Goal: Information Seeking & Learning: Learn about a topic

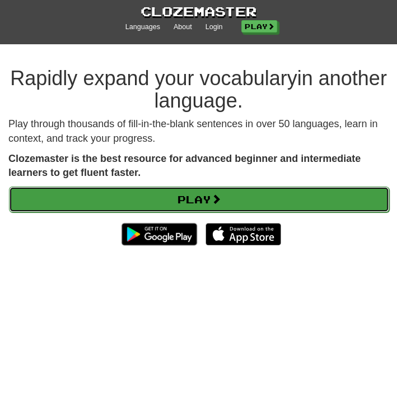
click at [177, 200] on link "Play" at bounding box center [199, 199] width 380 height 26
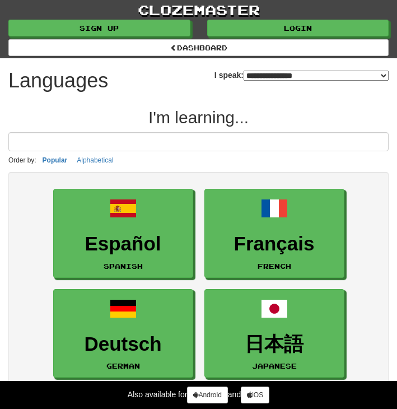
select select "*******"
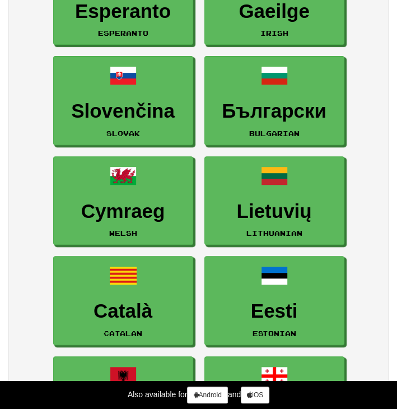
scroll to position [2129, 0]
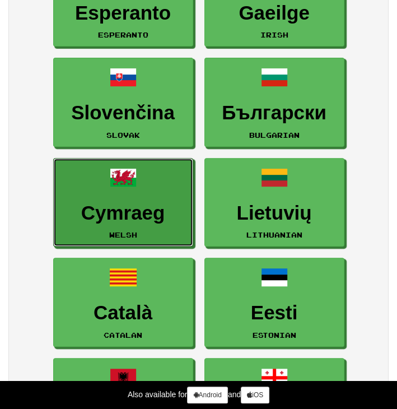
click at [177, 202] on h3 "Cymraeg" at bounding box center [123, 213] width 128 height 22
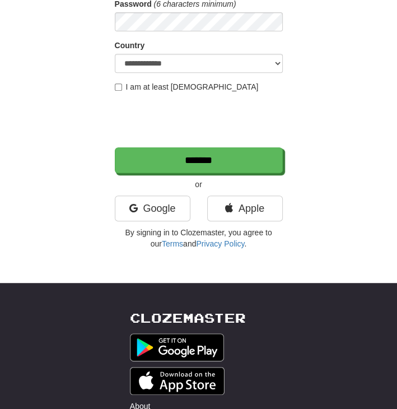
scroll to position [63, 0]
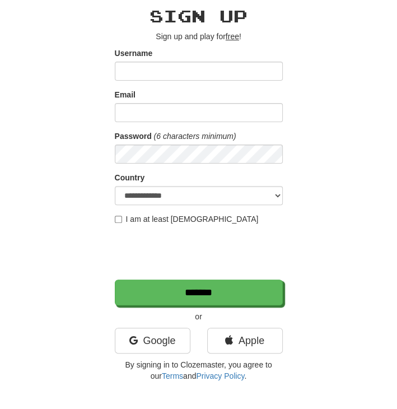
click at [213, 72] on input "Username" at bounding box center [199, 71] width 168 height 19
click at [190, 74] on input "Username" at bounding box center [199, 71] width 168 height 19
click at [153, 218] on label "I am at least 16 years old" at bounding box center [187, 218] width 144 height 11
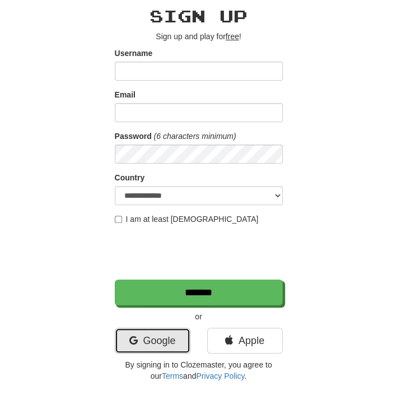
click at [133, 335] on icon at bounding box center [133, 340] width 8 height 10
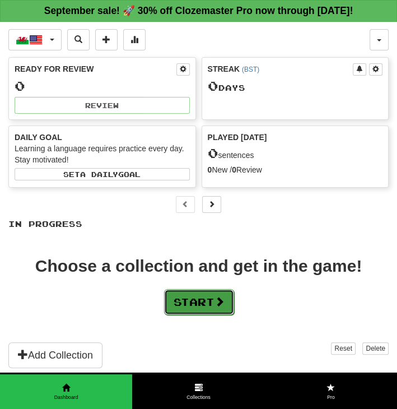
click at [214, 297] on button "Start" at bounding box center [199, 302] width 70 height 26
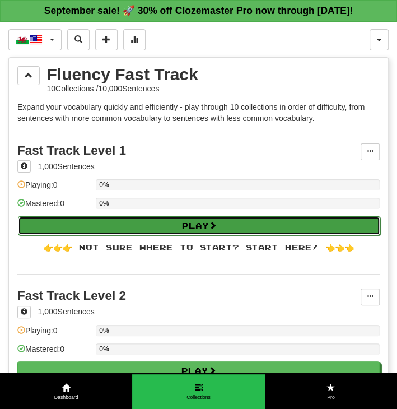
click at [182, 221] on button "Play" at bounding box center [199, 225] width 362 height 19
select select "**"
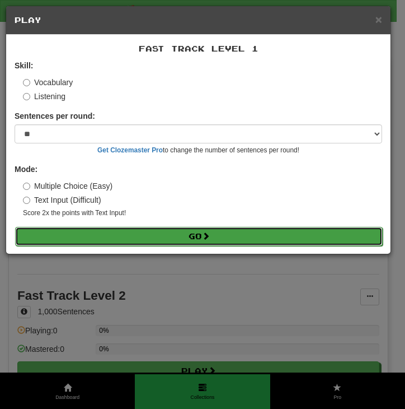
click at [74, 238] on button "Go" at bounding box center [199, 236] width 368 height 19
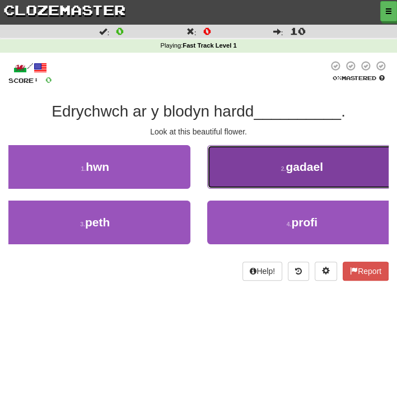
click at [269, 166] on button "2 . gadael" at bounding box center [302, 167] width 190 height 44
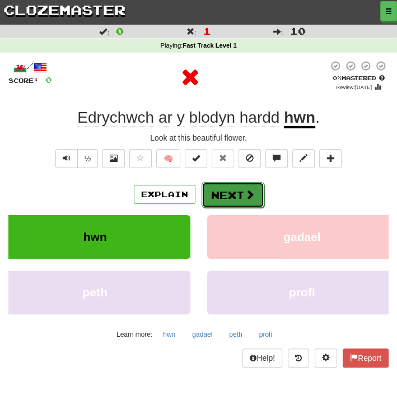
click at [248, 194] on span at bounding box center [250, 194] width 10 height 10
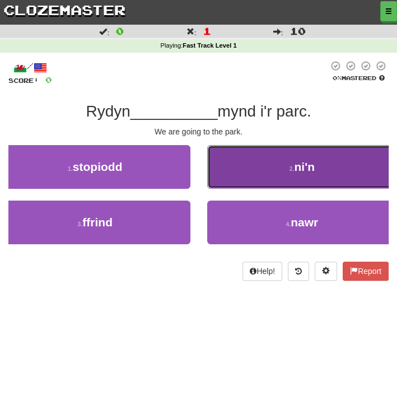
click at [231, 171] on button "2 . ni'n" at bounding box center [302, 167] width 190 height 44
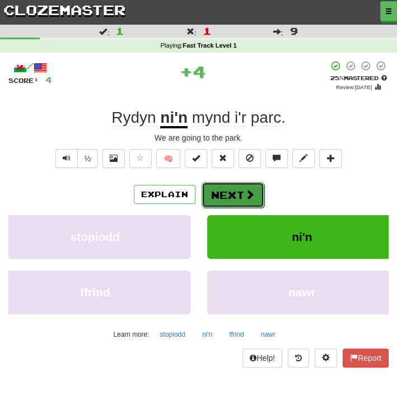
click at [230, 207] on button "Next" at bounding box center [233, 195] width 63 height 26
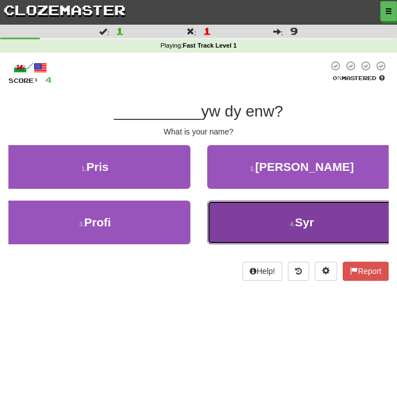
click at [231, 214] on button "4 . Syr" at bounding box center [302, 222] width 190 height 44
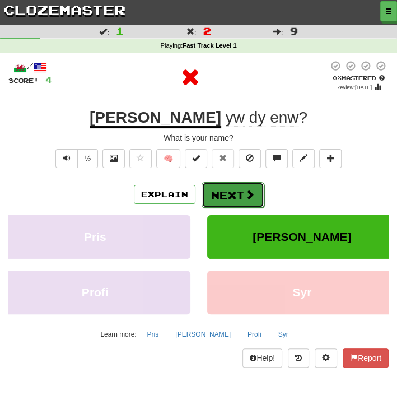
click at [236, 192] on button "Next" at bounding box center [233, 195] width 63 height 26
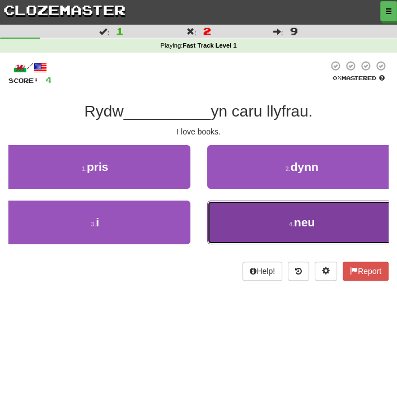
click at [241, 218] on button "4 . neu" at bounding box center [302, 222] width 190 height 44
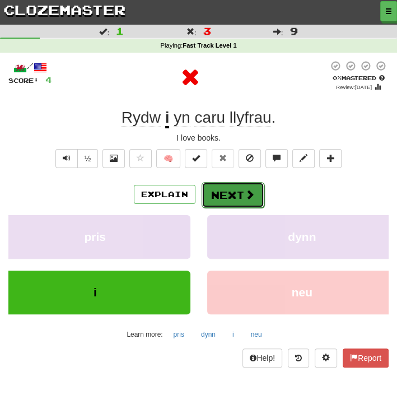
click at [246, 182] on button "Next" at bounding box center [233, 195] width 63 height 26
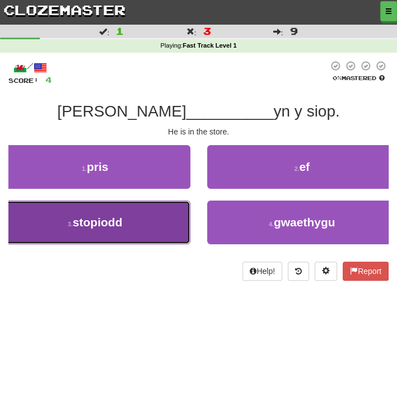
click at [152, 229] on button "3 . stopiodd" at bounding box center [95, 222] width 190 height 44
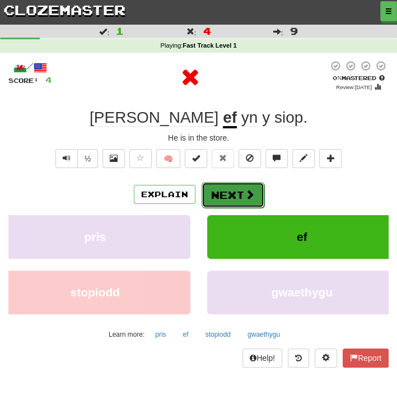
click at [233, 196] on button "Next" at bounding box center [233, 195] width 63 height 26
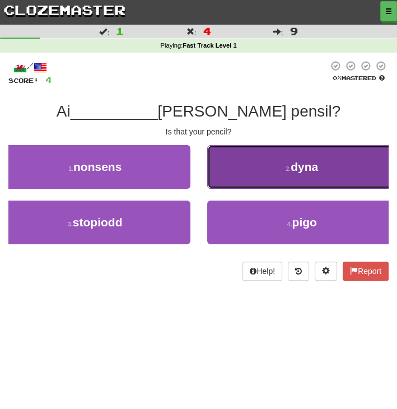
click at [218, 162] on button "2 . dyna" at bounding box center [302, 167] width 190 height 44
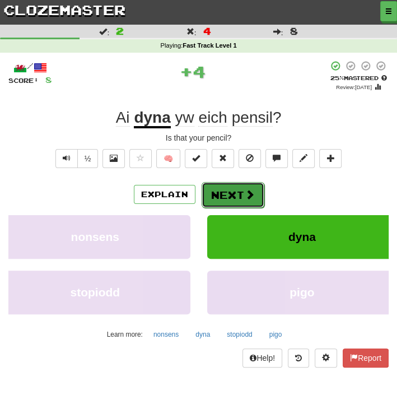
click at [231, 196] on button "Next" at bounding box center [233, 195] width 63 height 26
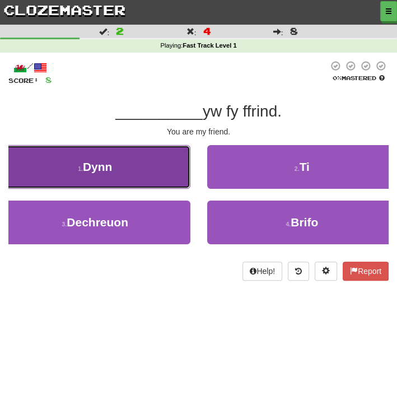
click at [179, 170] on button "1 . Dynn" at bounding box center [95, 167] width 190 height 44
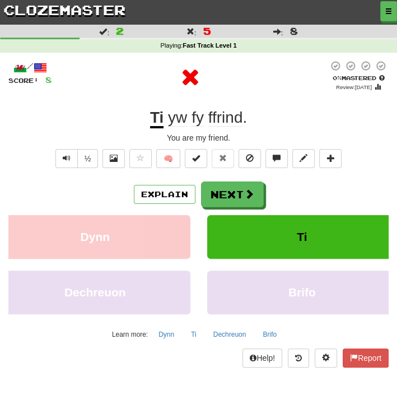
click at [209, 177] on div "/ Score: 8 0 % Mastered Review: 2025-09-16 Ti yw fy ffrind . You are my friend.…" at bounding box center [198, 213] width 380 height 307
click at [224, 190] on button "Next" at bounding box center [233, 195] width 63 height 26
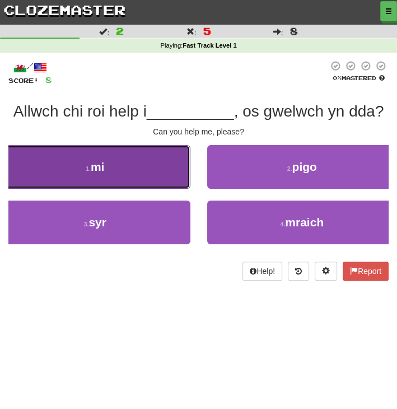
click at [154, 171] on button "1 . mi" at bounding box center [95, 167] width 190 height 44
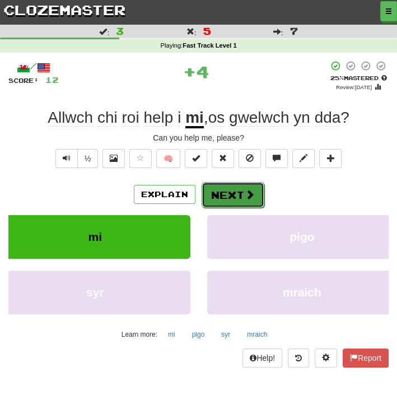
click at [245, 189] on span at bounding box center [250, 194] width 10 height 10
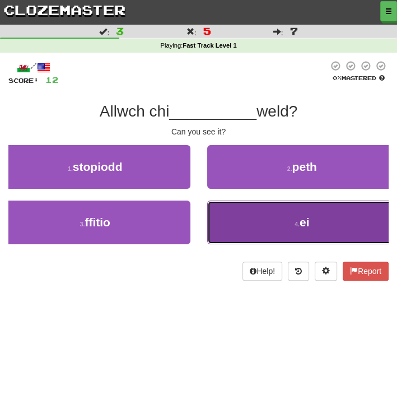
click at [244, 209] on button "4 . ei" at bounding box center [302, 222] width 190 height 44
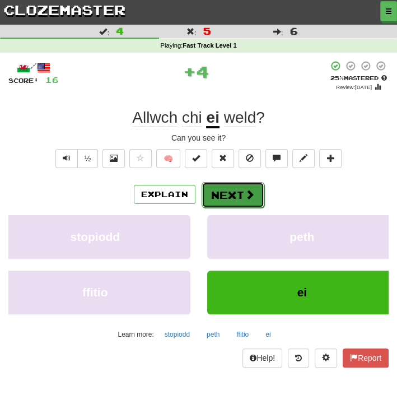
click at [245, 194] on span at bounding box center [250, 194] width 10 height 10
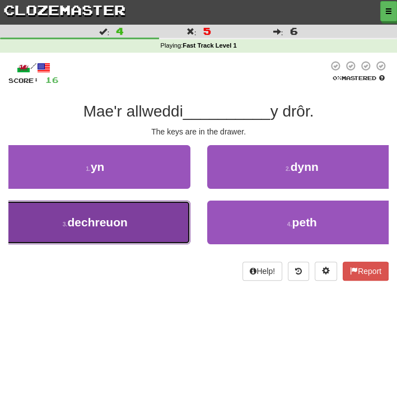
click at [157, 226] on button "3 . dechreuon" at bounding box center [95, 222] width 190 height 44
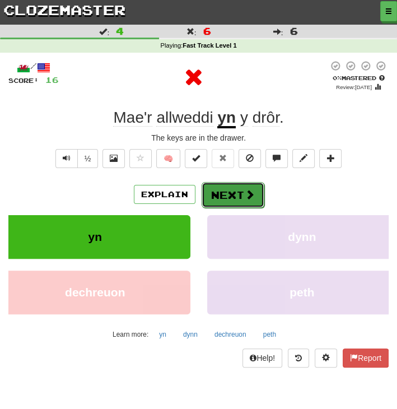
click at [231, 207] on button "Next" at bounding box center [233, 195] width 63 height 26
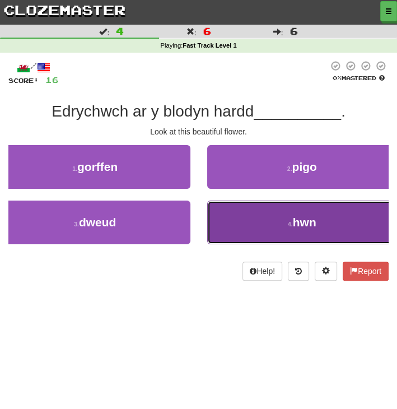
click at [224, 225] on button "4 . hwn" at bounding box center [302, 222] width 190 height 44
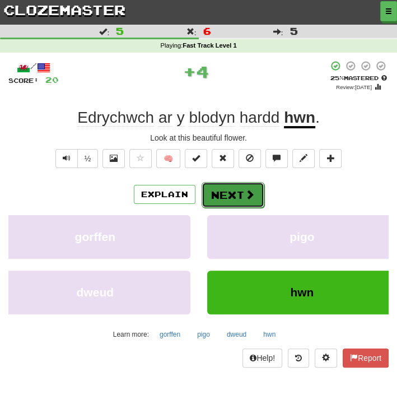
click at [233, 186] on button "Next" at bounding box center [233, 195] width 63 height 26
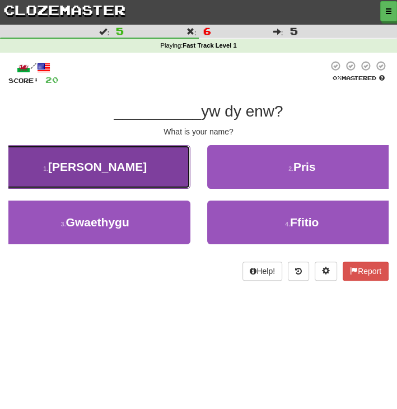
click at [177, 167] on button "1 . Beth" at bounding box center [95, 167] width 190 height 44
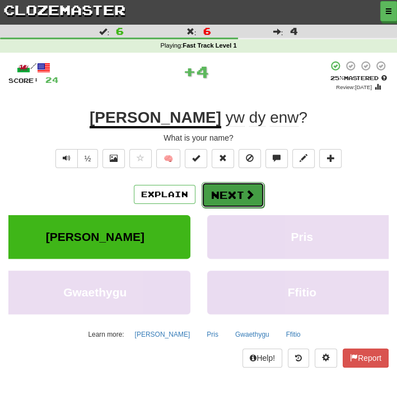
click at [231, 201] on button "Next" at bounding box center [233, 195] width 63 height 26
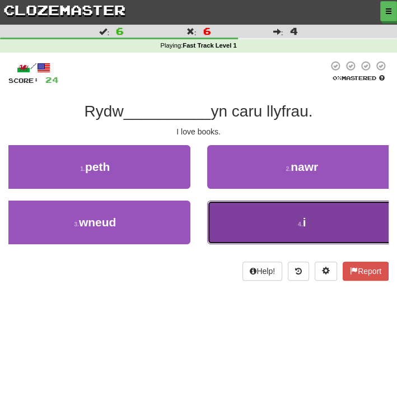
click at [231, 210] on button "4 . i" at bounding box center [302, 222] width 190 height 44
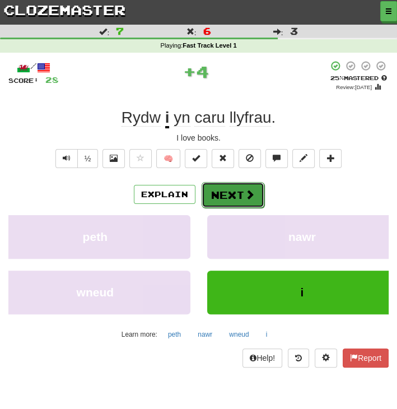
click at [231, 194] on button "Next" at bounding box center [233, 195] width 63 height 26
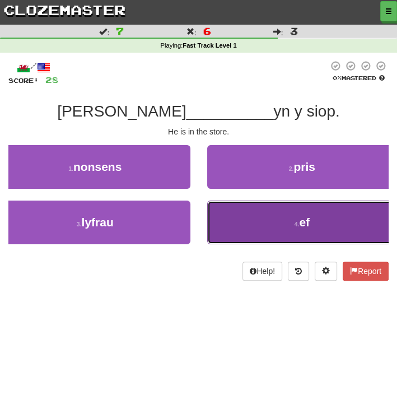
click at [220, 221] on button "4 . ef" at bounding box center [302, 222] width 190 height 44
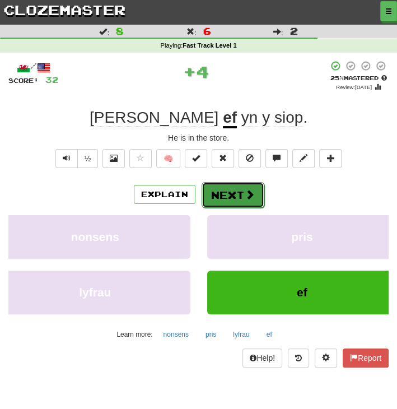
click at [233, 191] on button "Next" at bounding box center [233, 195] width 63 height 26
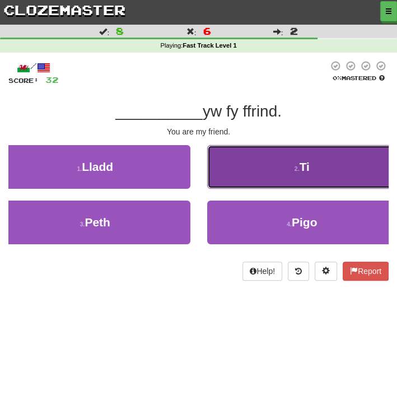
click at [241, 171] on button "2 . Ti" at bounding box center [302, 167] width 190 height 44
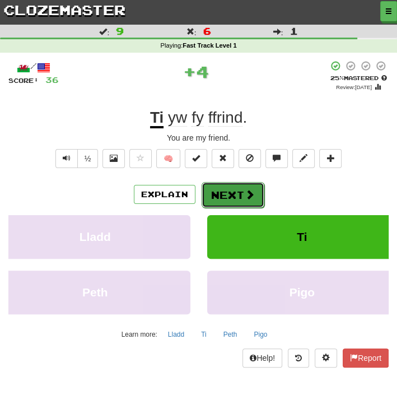
click at [239, 203] on button "Next" at bounding box center [233, 195] width 63 height 26
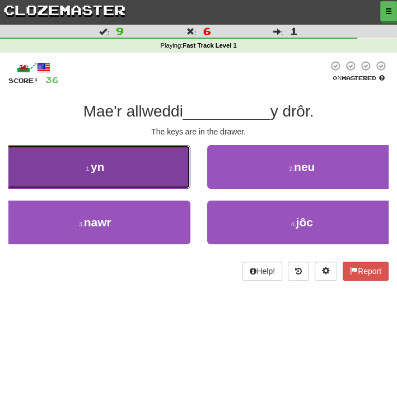
click at [144, 178] on button "1 . yn" at bounding box center [95, 167] width 190 height 44
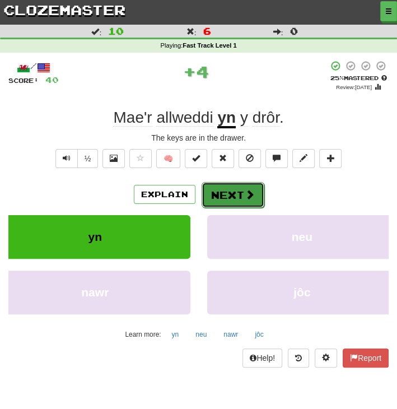
click at [234, 191] on button "Next" at bounding box center [233, 195] width 63 height 26
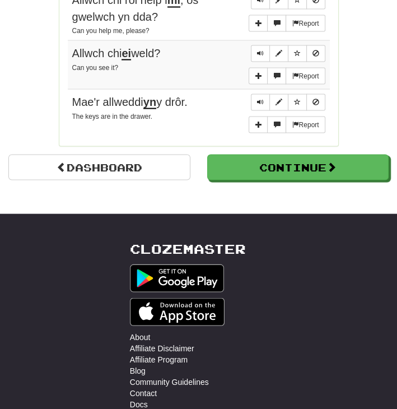
scroll to position [1003, 0]
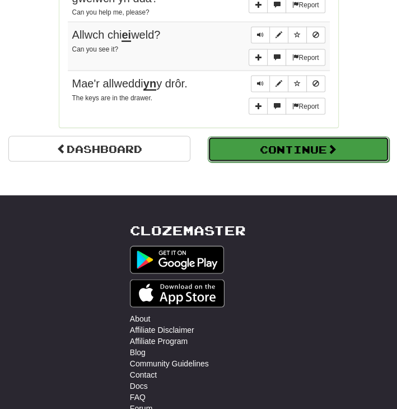
click at [260, 150] on button "Continue" at bounding box center [299, 150] width 182 height 26
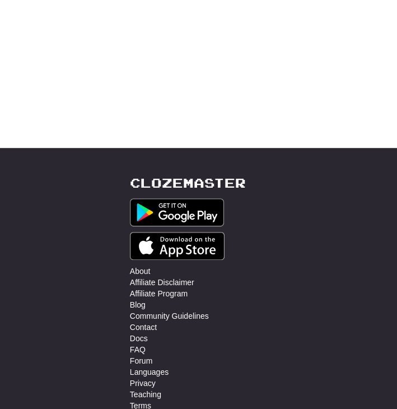
scroll to position [0, 0]
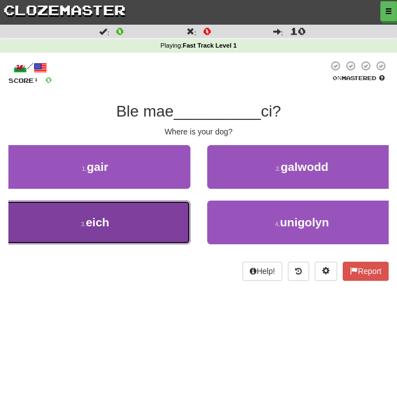
click at [157, 227] on button "3 . eich" at bounding box center [95, 222] width 190 height 44
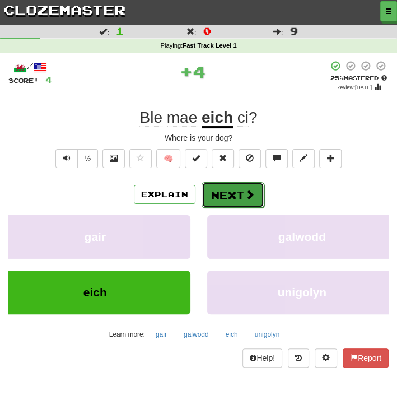
click at [247, 191] on span at bounding box center [250, 194] width 10 height 10
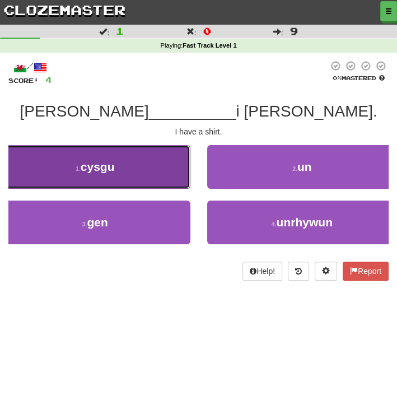
click at [179, 174] on button "1 . cysgu" at bounding box center [95, 167] width 190 height 44
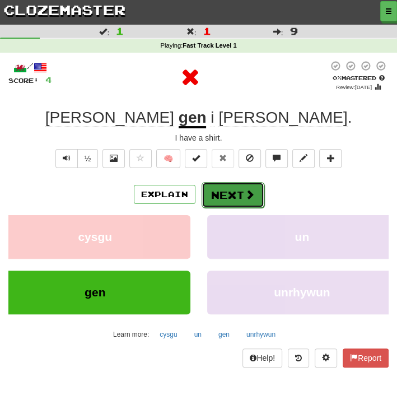
click at [233, 199] on button "Next" at bounding box center [233, 195] width 63 height 26
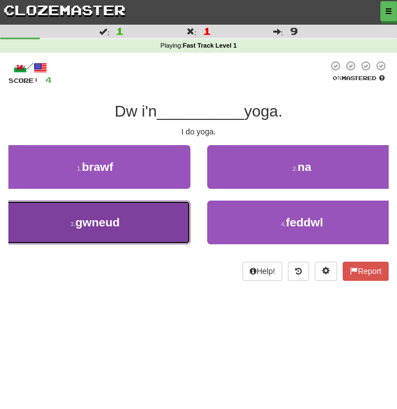
click at [168, 233] on button "3 . gwneud" at bounding box center [95, 222] width 190 height 44
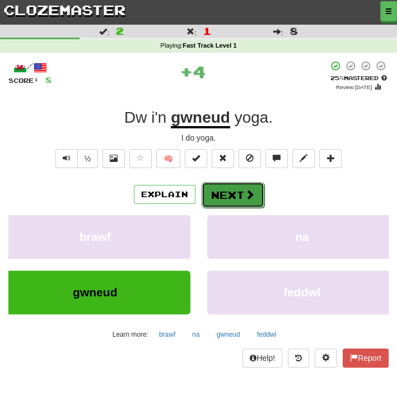
click at [217, 194] on button "Next" at bounding box center [233, 195] width 63 height 26
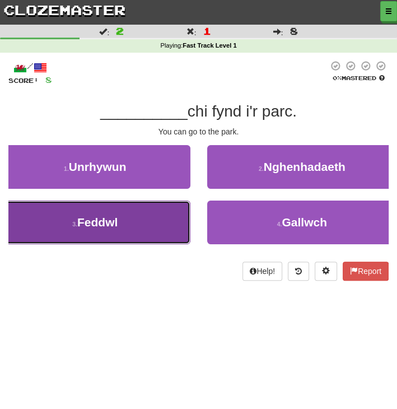
click at [180, 216] on button "3 . Feddwl" at bounding box center [95, 222] width 190 height 44
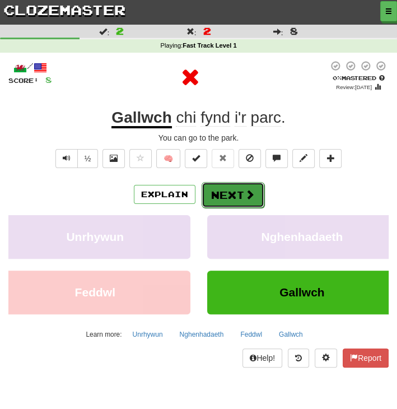
click at [241, 198] on button "Next" at bounding box center [233, 195] width 63 height 26
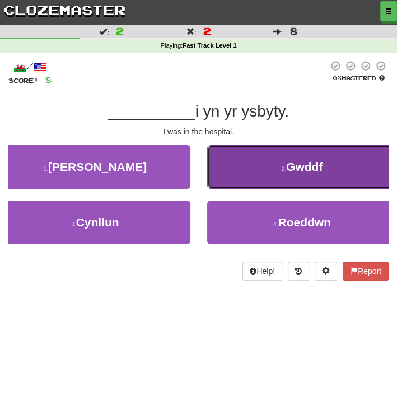
click at [226, 172] on button "2 . Gwddf" at bounding box center [302, 167] width 190 height 44
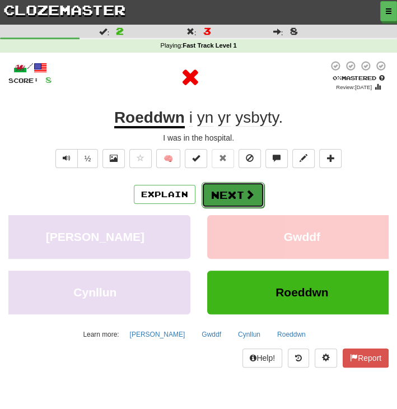
click at [227, 193] on button "Next" at bounding box center [233, 195] width 63 height 26
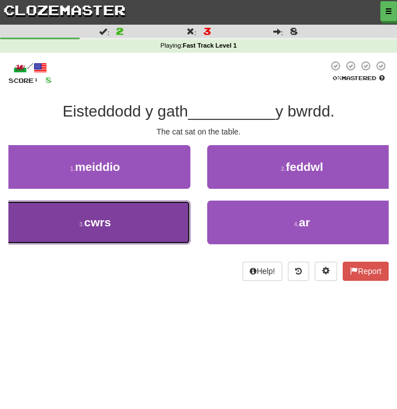
click at [170, 224] on button "3 . cwrs" at bounding box center [95, 222] width 190 height 44
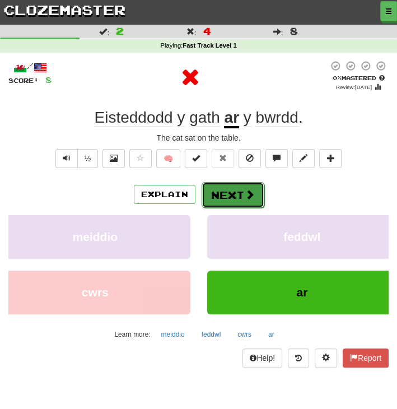
click at [242, 194] on button "Next" at bounding box center [233, 195] width 63 height 26
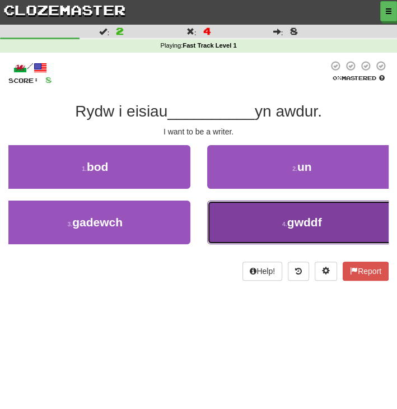
click at [273, 210] on button "4 . gwddf" at bounding box center [302, 222] width 190 height 44
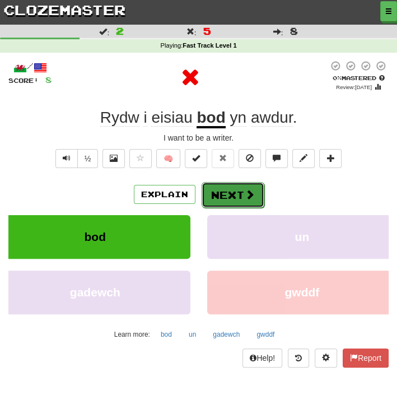
click at [252, 197] on span at bounding box center [250, 194] width 10 height 10
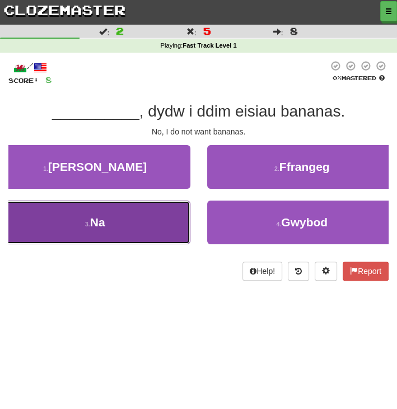
click at [167, 215] on button "3 . Na" at bounding box center [95, 222] width 190 height 44
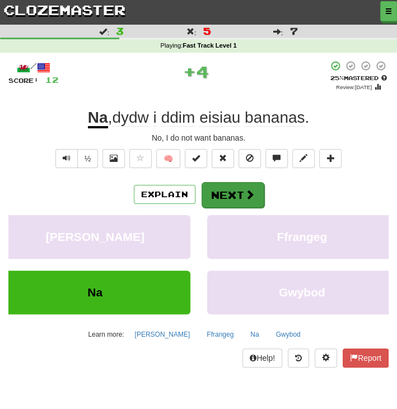
drag, startPoint x: 247, startPoint y: 180, endPoint x: 246, endPoint y: 190, distance: 9.7
click at [246, 190] on div "/ Score: 12 + 4 25 % Mastered Review: 2025-09-17 Na , dydw i ddim eisiau banana…" at bounding box center [198, 213] width 380 height 307
click at [246, 190] on span at bounding box center [250, 194] width 10 height 10
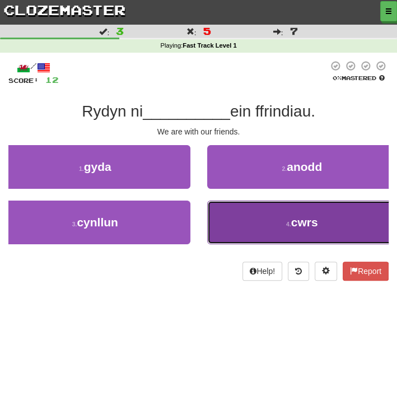
click at [234, 223] on button "4 . cwrs" at bounding box center [302, 222] width 190 height 44
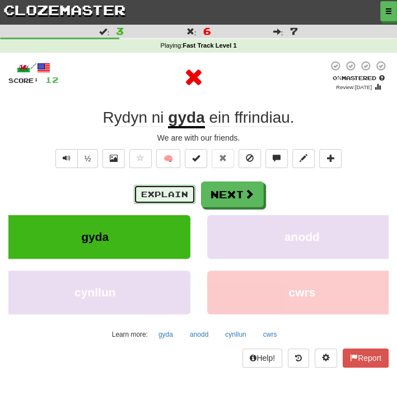
click at [166, 191] on button "Explain" at bounding box center [165, 194] width 62 height 19
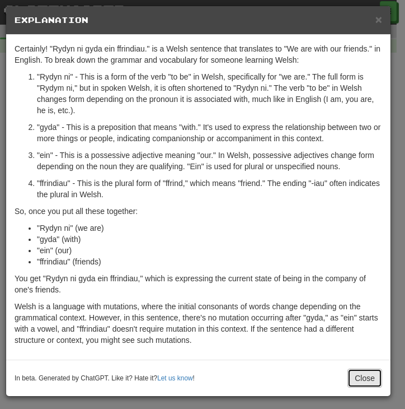
click at [358, 380] on button "Close" at bounding box center [365, 377] width 35 height 19
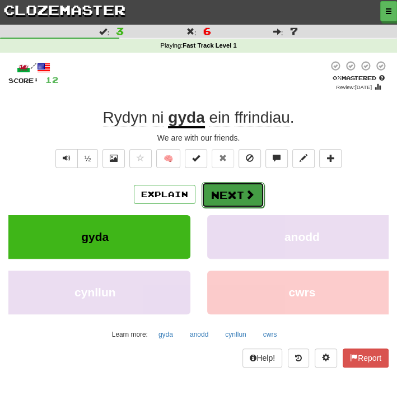
click at [250, 193] on span at bounding box center [250, 194] width 10 height 10
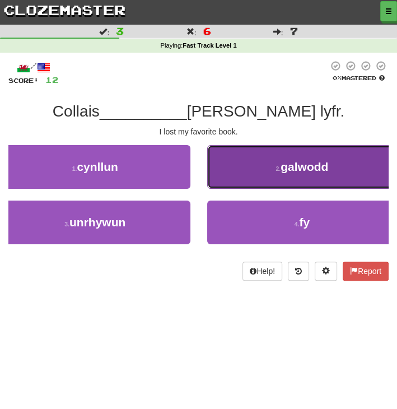
click at [223, 168] on button "2 . galwodd" at bounding box center [302, 167] width 190 height 44
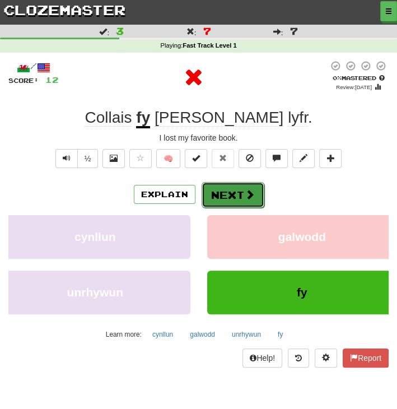
click at [217, 195] on button "Next" at bounding box center [233, 195] width 63 height 26
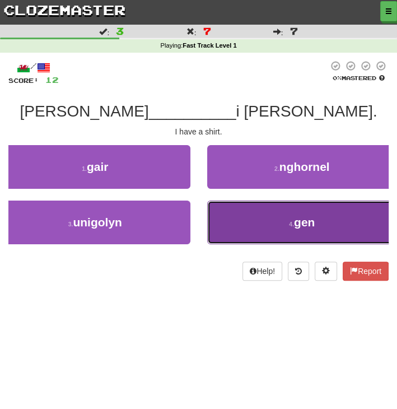
click at [266, 211] on button "4 . gen" at bounding box center [302, 222] width 190 height 44
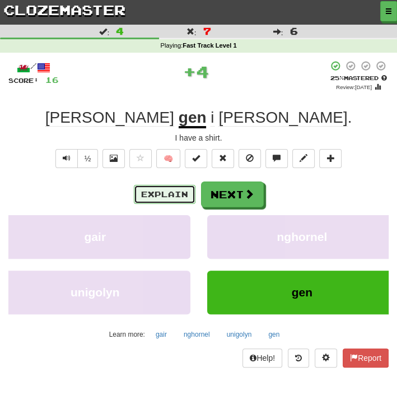
click at [153, 191] on button "Explain" at bounding box center [165, 194] width 62 height 19
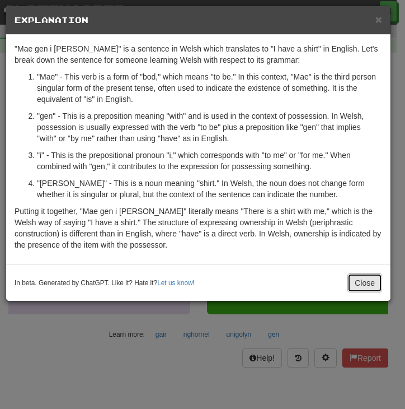
click at [362, 279] on button "Close" at bounding box center [365, 282] width 35 height 19
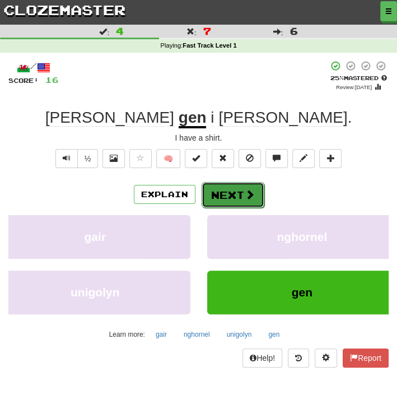
click at [257, 192] on button "Next" at bounding box center [233, 195] width 63 height 26
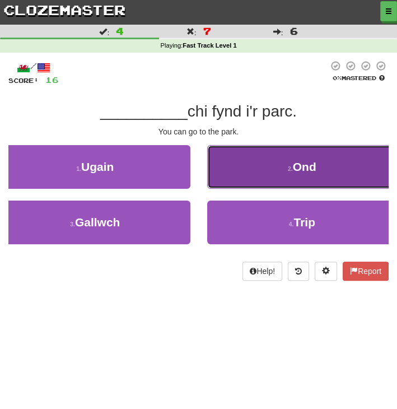
click at [260, 172] on button "2 . Ond" at bounding box center [302, 167] width 190 height 44
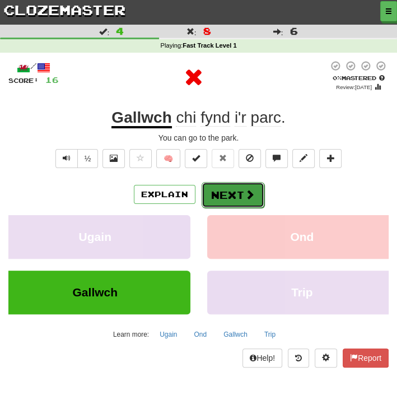
click at [252, 201] on button "Next" at bounding box center [233, 195] width 63 height 26
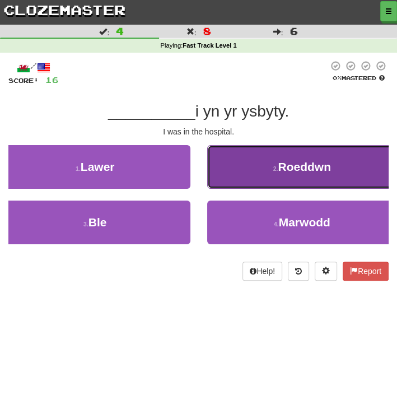
click at [263, 175] on button "2 . Roeddwn" at bounding box center [302, 167] width 190 height 44
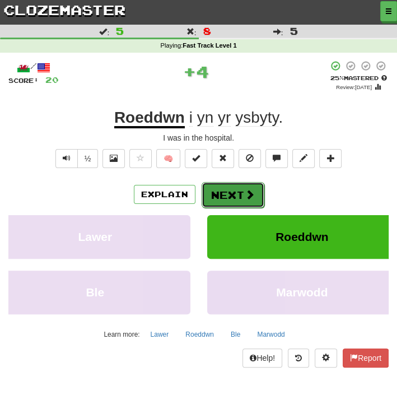
click at [252, 189] on span at bounding box center [250, 194] width 10 height 10
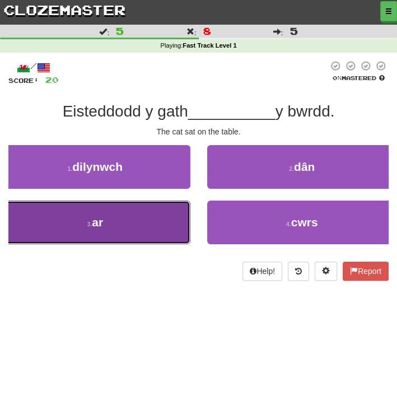
click at [155, 223] on button "3 . ar" at bounding box center [95, 222] width 190 height 44
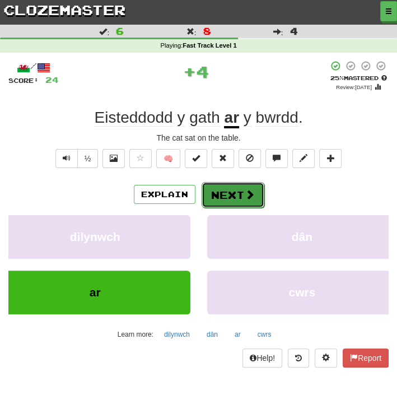
click at [250, 186] on button "Next" at bounding box center [233, 195] width 63 height 26
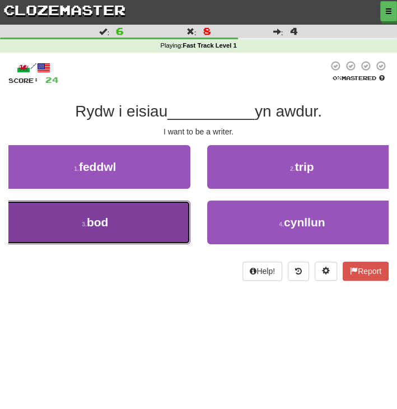
click at [176, 237] on button "3 . bod" at bounding box center [95, 222] width 190 height 44
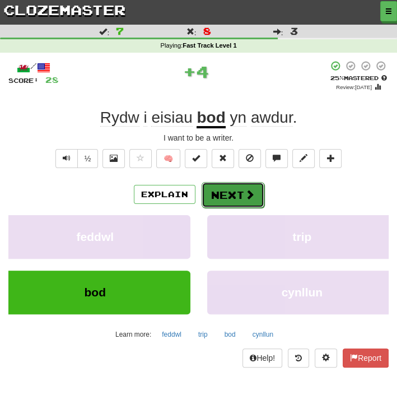
click at [237, 190] on button "Next" at bounding box center [233, 195] width 63 height 26
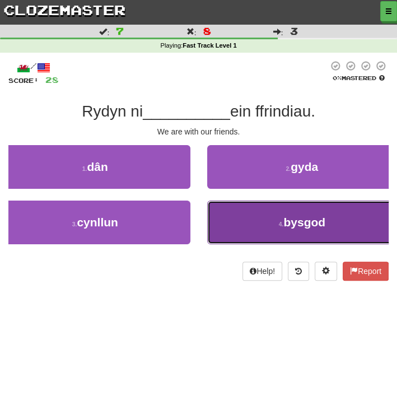
click at [219, 222] on button "4 . bysgod" at bounding box center [302, 222] width 190 height 44
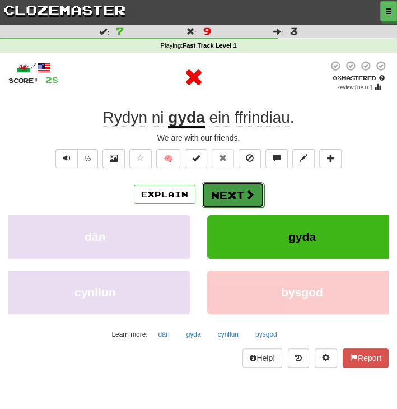
click at [228, 188] on button "Next" at bounding box center [233, 195] width 63 height 26
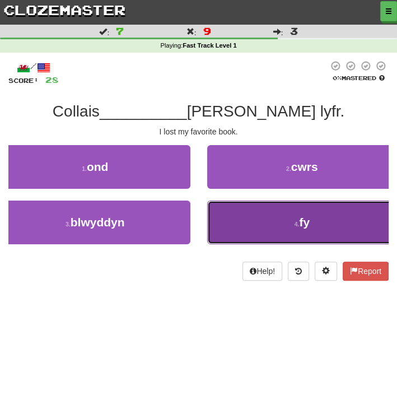
click at [252, 232] on button "4 . fy" at bounding box center [302, 222] width 190 height 44
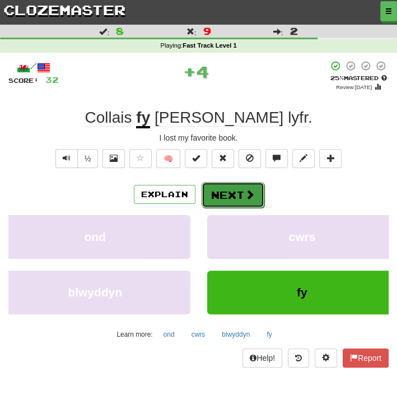
click at [234, 189] on button "Next" at bounding box center [233, 195] width 63 height 26
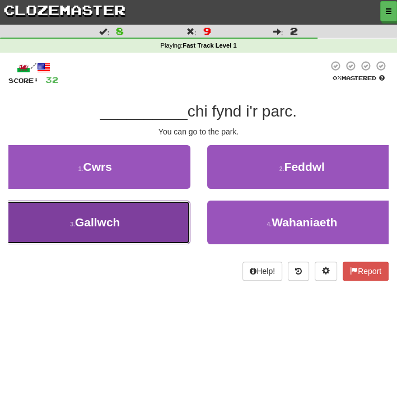
click at [166, 217] on button "3 . Gallwch" at bounding box center [95, 222] width 190 height 44
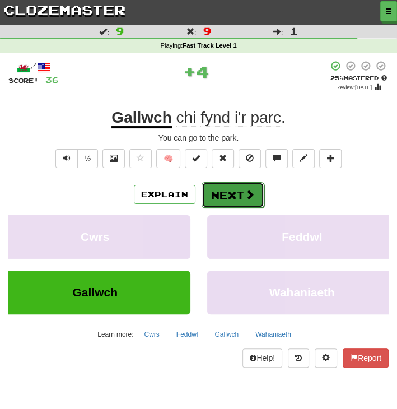
click at [246, 190] on span at bounding box center [250, 194] width 10 height 10
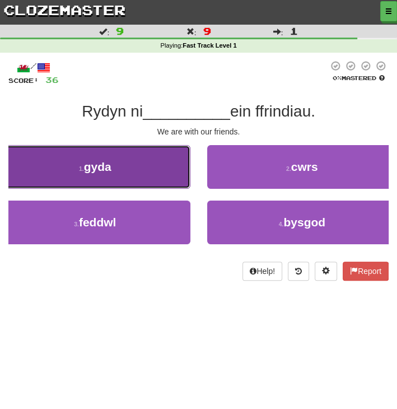
click at [149, 174] on button "1 . gyda" at bounding box center [95, 167] width 190 height 44
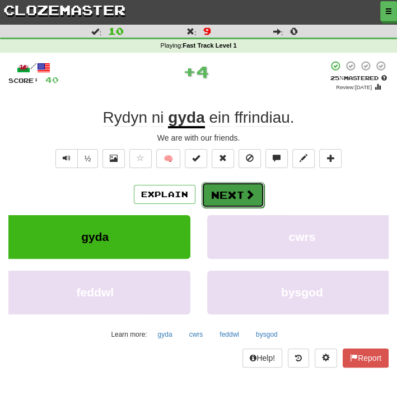
click at [237, 199] on button "Next" at bounding box center [233, 195] width 63 height 26
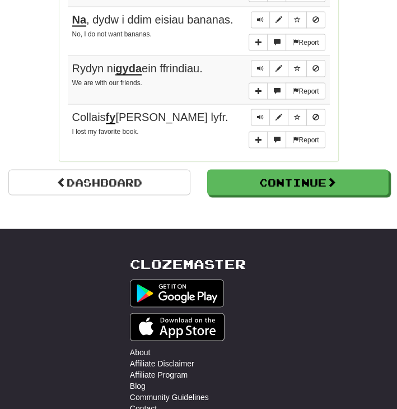
scroll to position [981, 0]
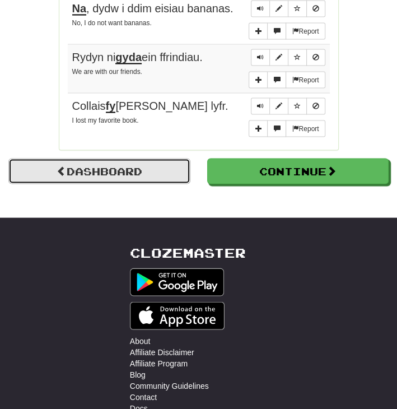
click at [163, 170] on link "Dashboard" at bounding box center [99, 171] width 182 height 26
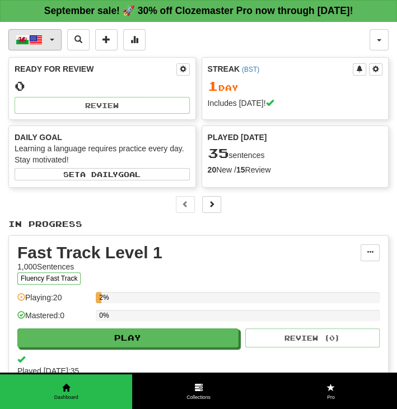
click at [33, 40] on span "button" at bounding box center [35, 39] width 13 height 13
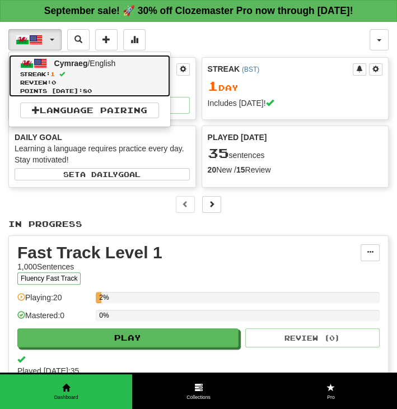
click at [101, 61] on span "Cymraeg / English" at bounding box center [85, 63] width 62 height 9
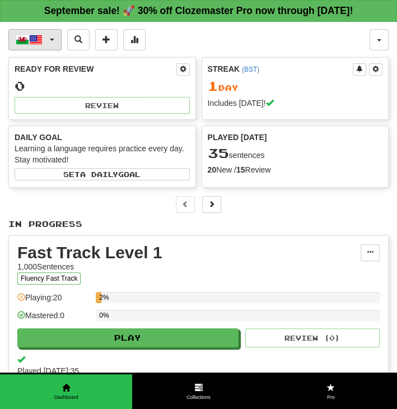
click at [56, 39] on button "Cymraeg / English" at bounding box center [34, 39] width 53 height 21
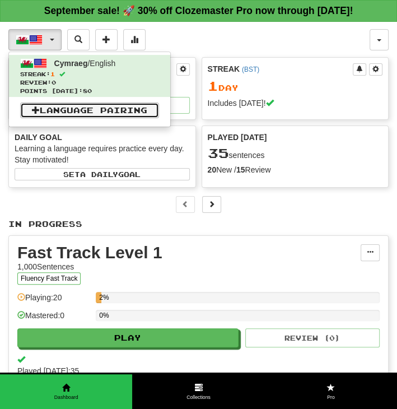
click at [102, 107] on link "Language Pairing" at bounding box center [89, 110] width 139 height 16
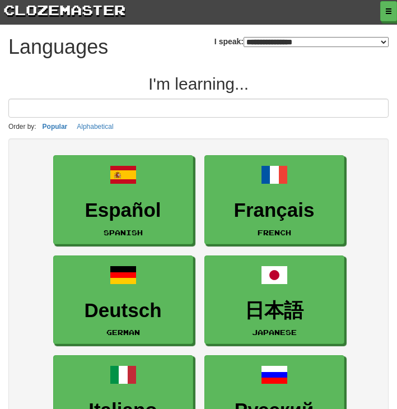
select select "*******"
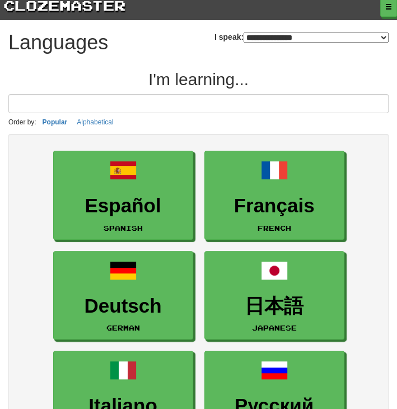
scroll to position [7, 0]
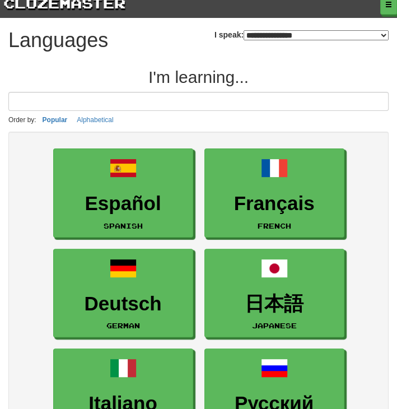
click at [271, 32] on select "**********" at bounding box center [315, 35] width 145 height 10
